Goal: Navigation & Orientation: Find specific page/section

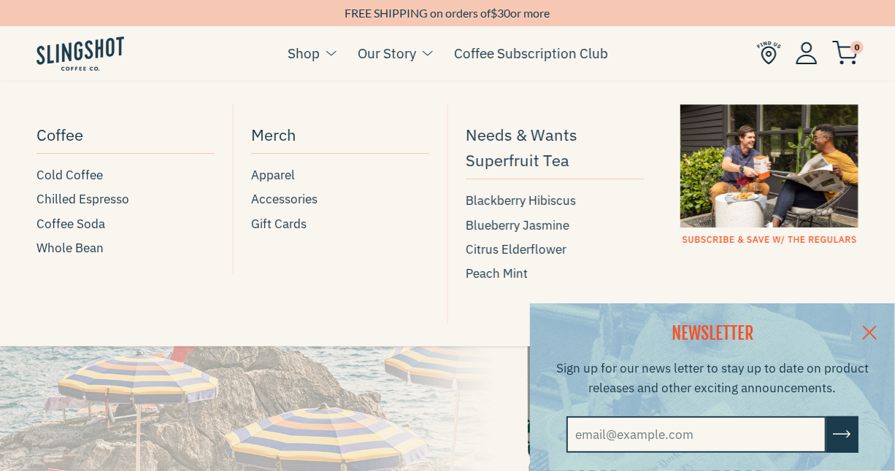
click at [333, 54] on span at bounding box center [330, 54] width 11 height 9
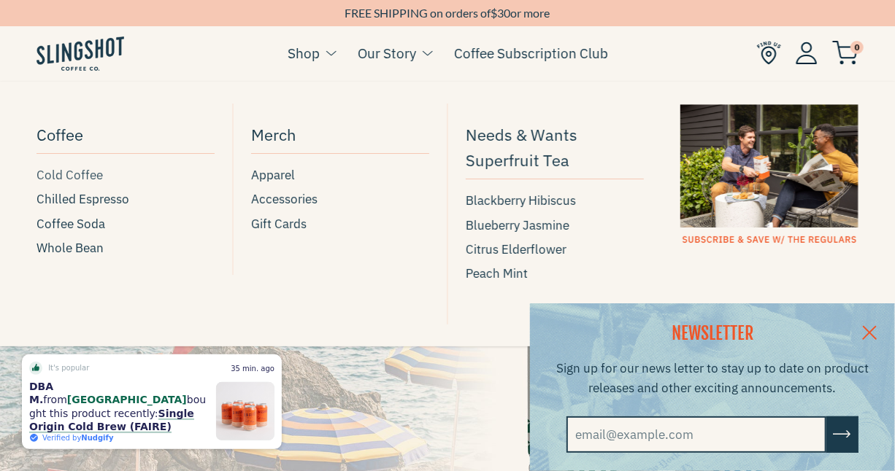
click at [85, 175] on span "Cold Coffee" at bounding box center [69, 176] width 66 height 20
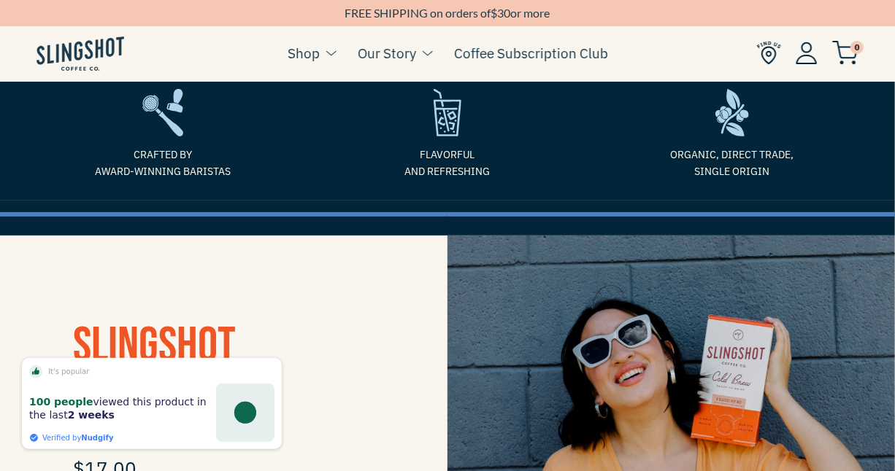
scroll to position [90, 0]
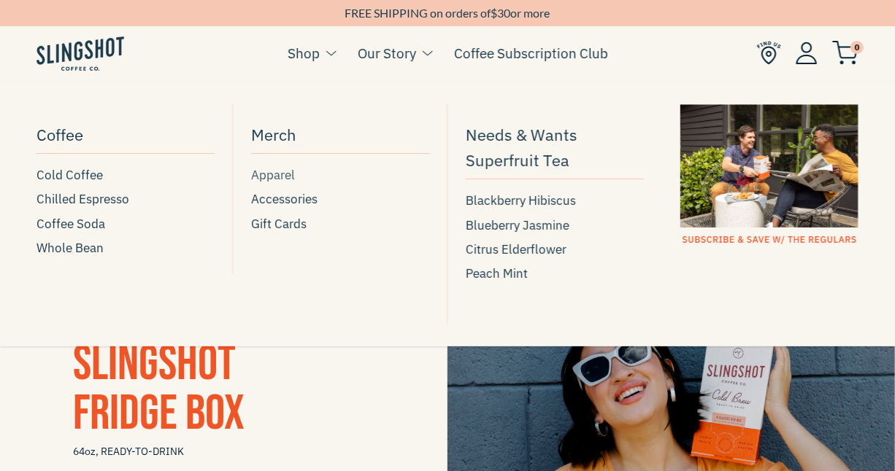
click at [278, 185] on span "Apparel" at bounding box center [273, 176] width 44 height 20
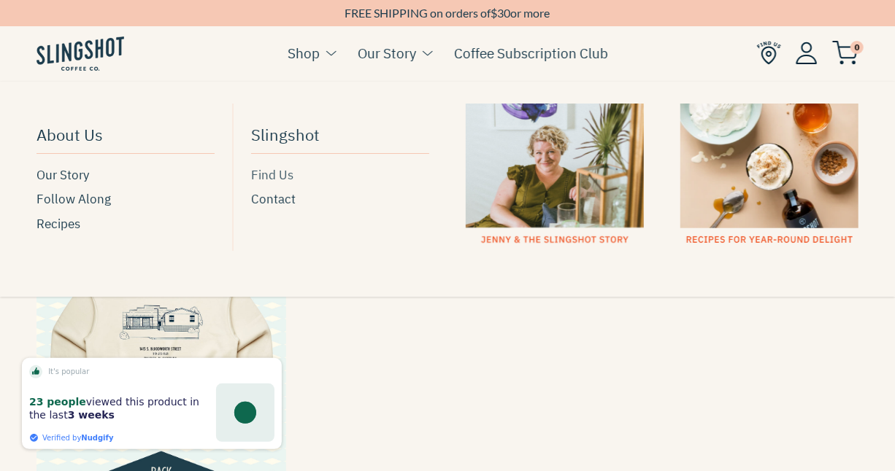
click at [274, 172] on span "Find Us" at bounding box center [272, 176] width 42 height 20
